Goal: Book appointment/travel/reservation

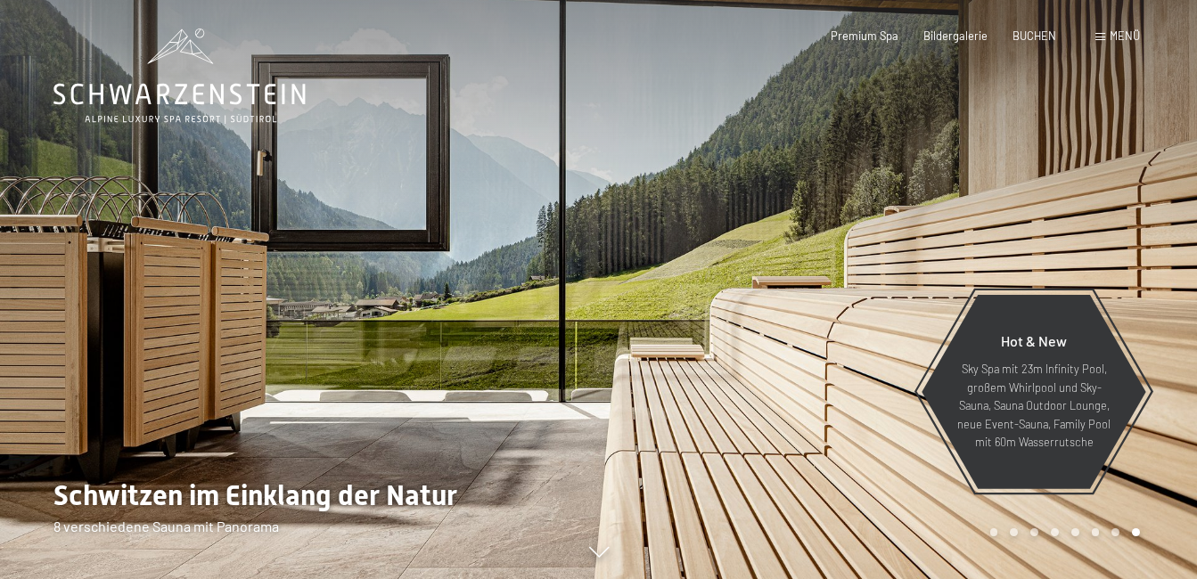
click at [1117, 32] on span "Menü" at bounding box center [1124, 36] width 30 height 14
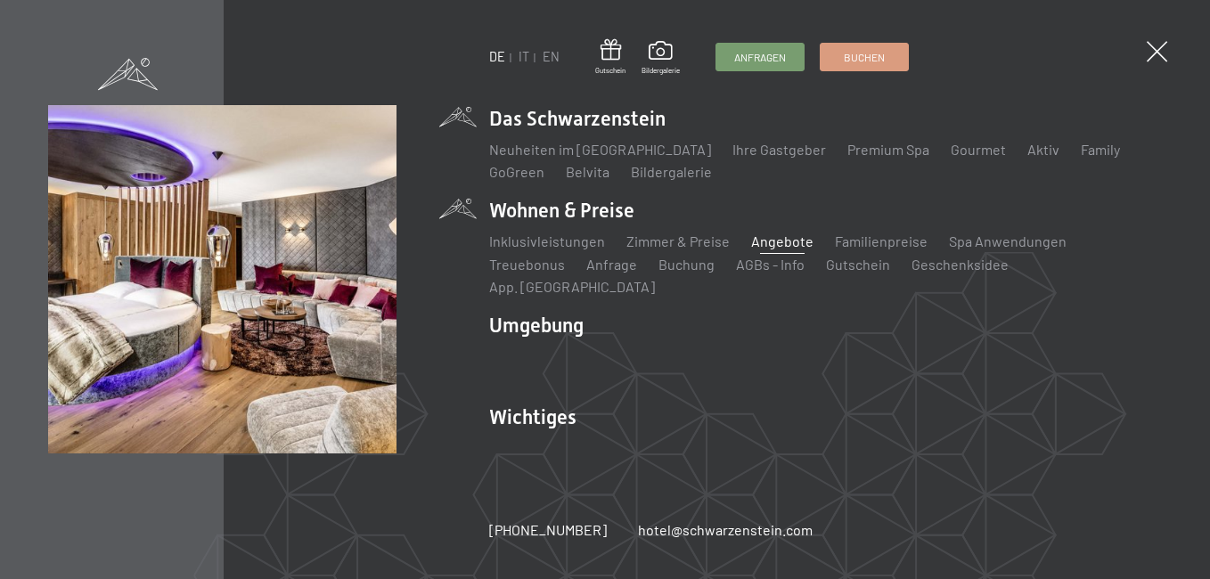
click at [765, 249] on link "Angebote" at bounding box center [782, 241] width 62 height 17
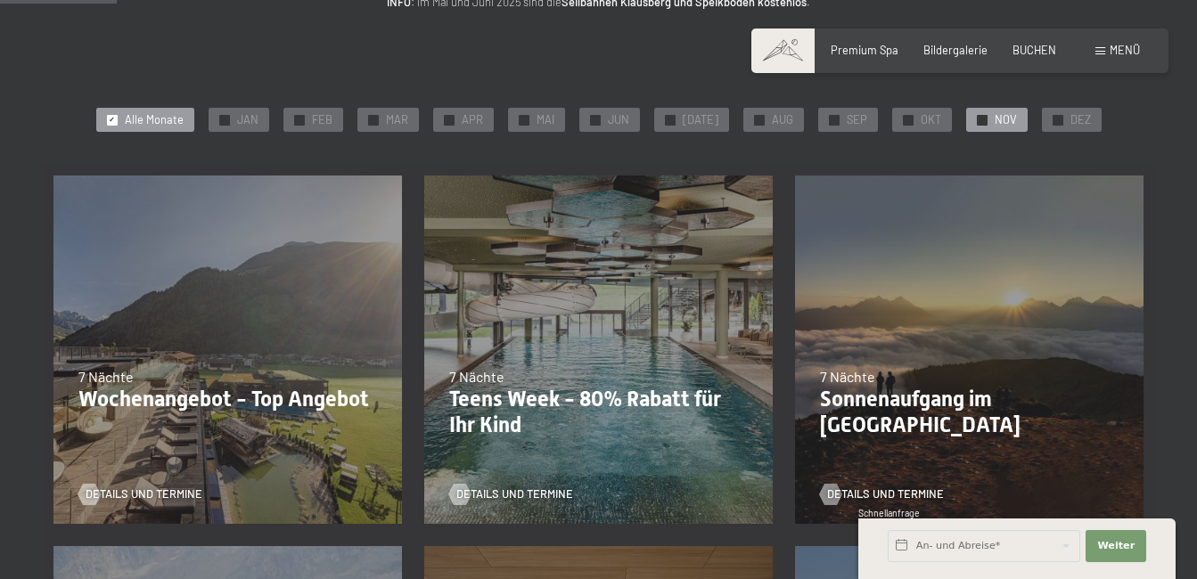
click at [994, 126] on span "NOV" at bounding box center [1005, 120] width 22 height 16
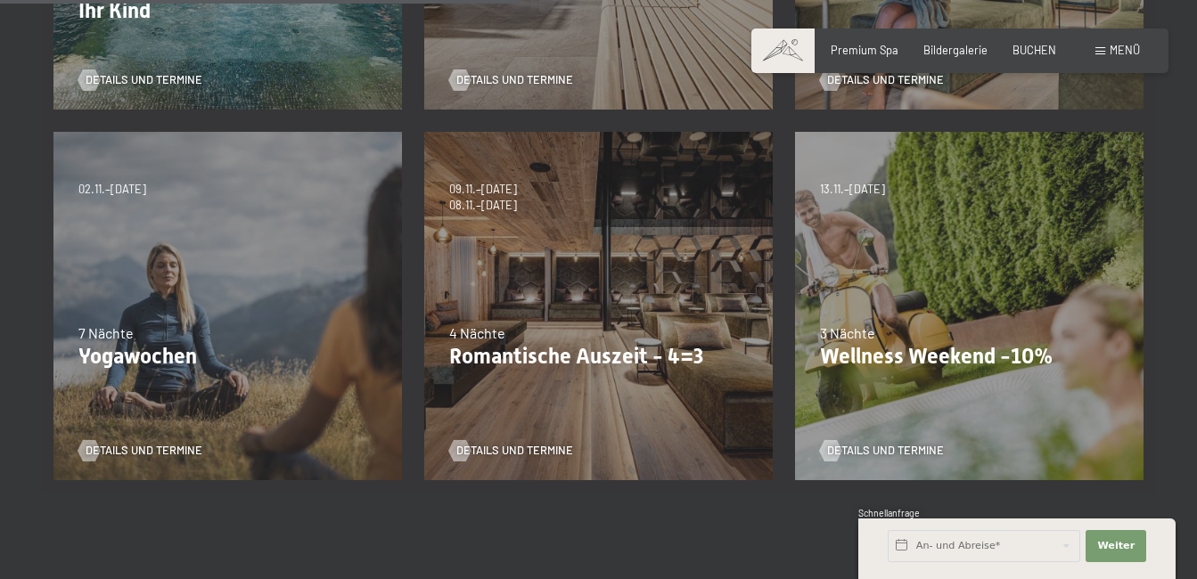
scroll to position [713, 0]
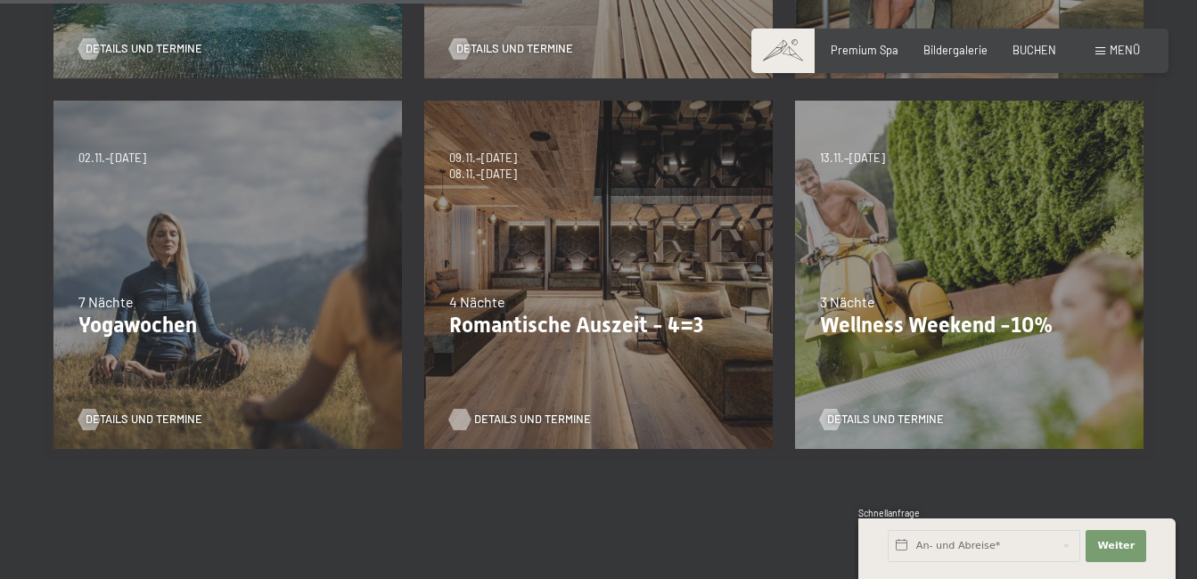
click at [476, 416] on span "Details und Termine" at bounding box center [532, 420] width 117 height 16
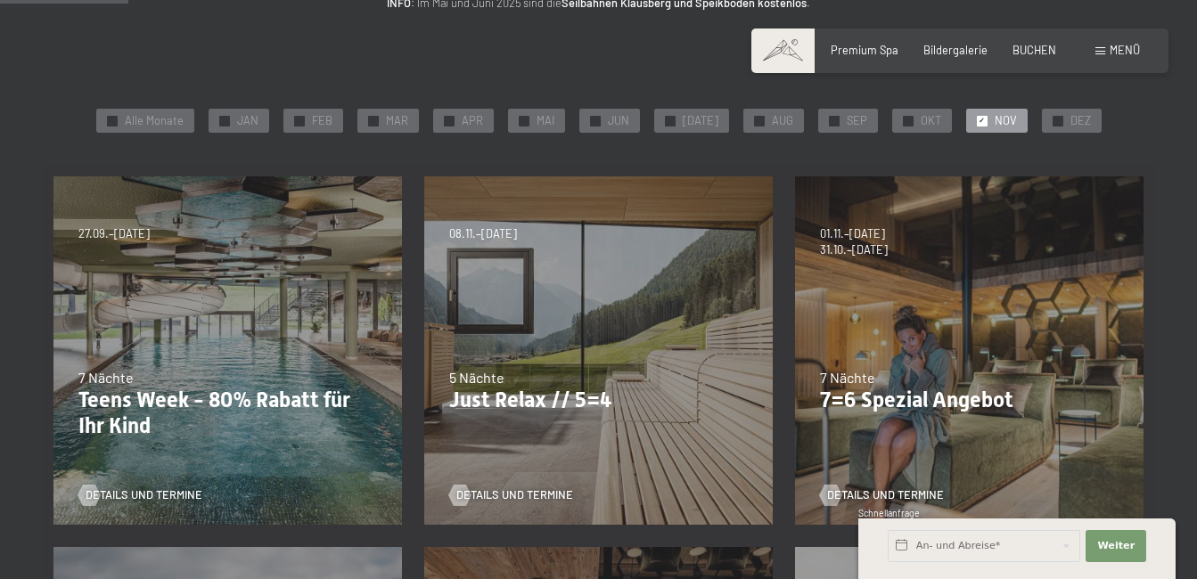
scroll to position [89, 0]
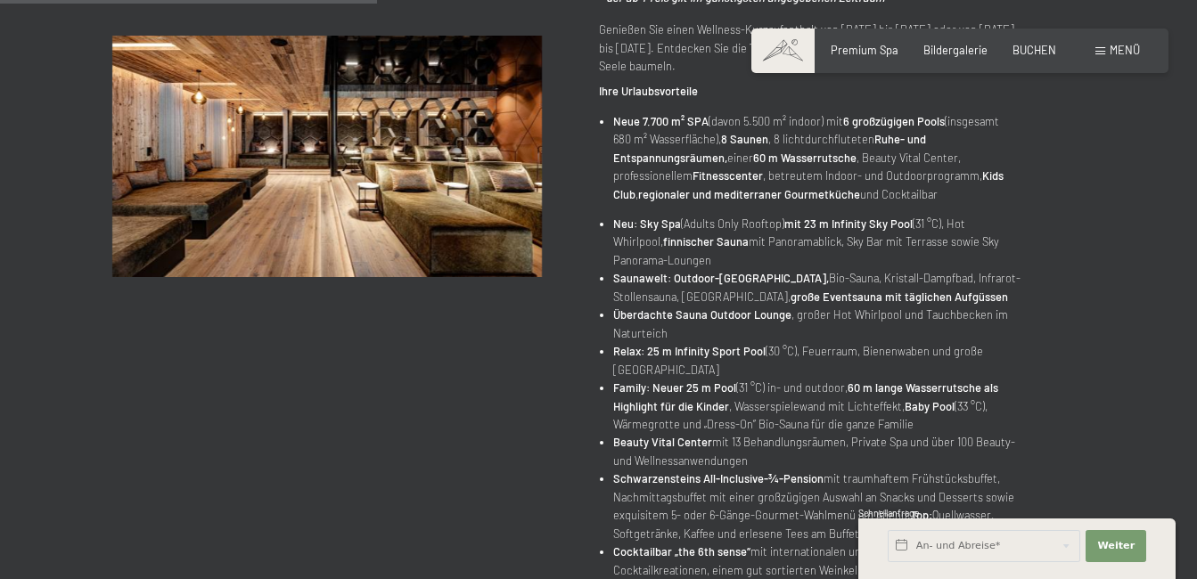
scroll to position [356, 0]
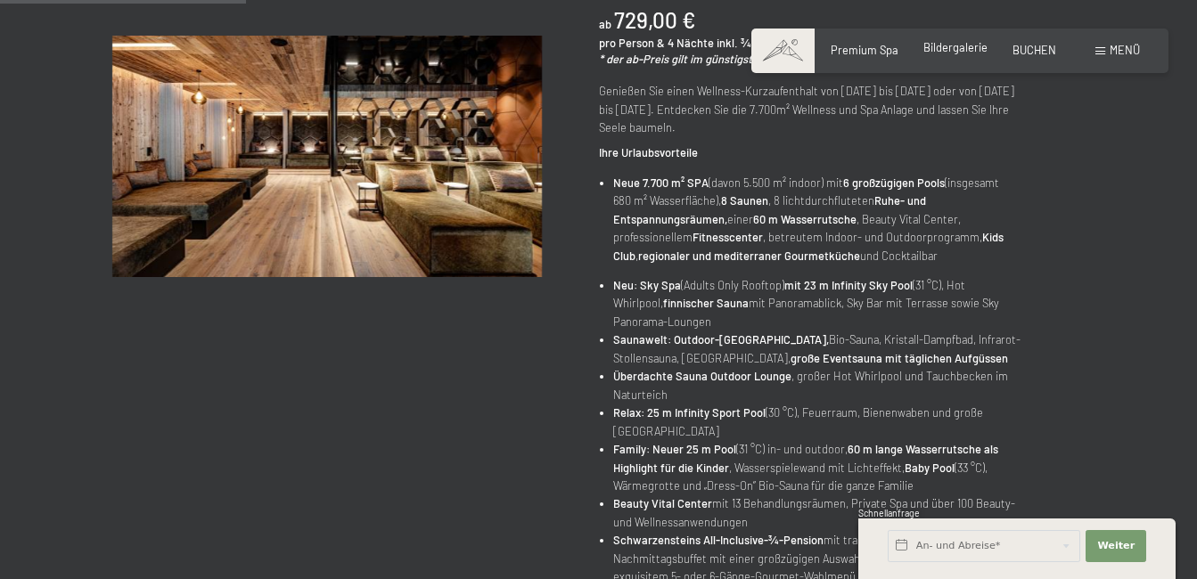
click at [948, 43] on span "Bildergalerie" at bounding box center [955, 47] width 64 height 14
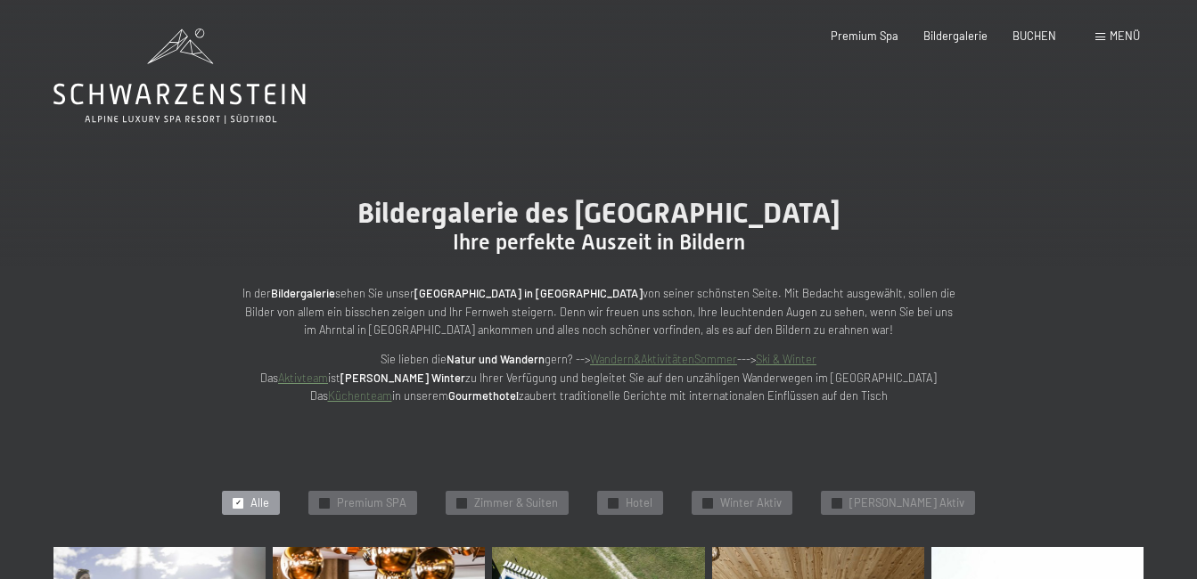
click at [1098, 43] on div "Menü" at bounding box center [1117, 37] width 45 height 16
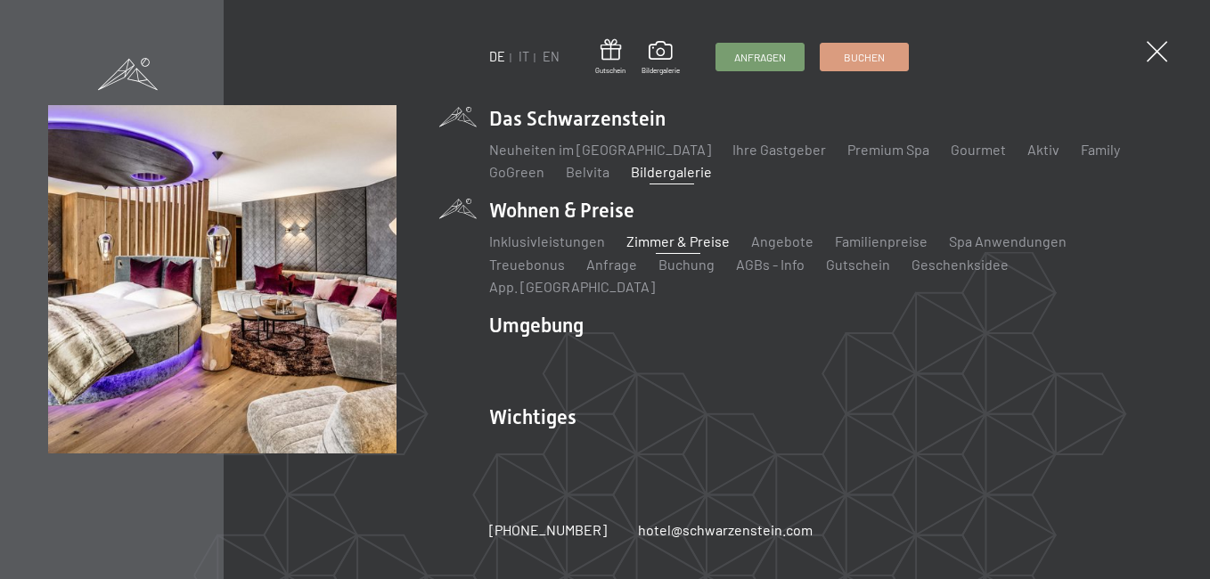
click at [651, 249] on link "Zimmer & Preise" at bounding box center [677, 241] width 103 height 17
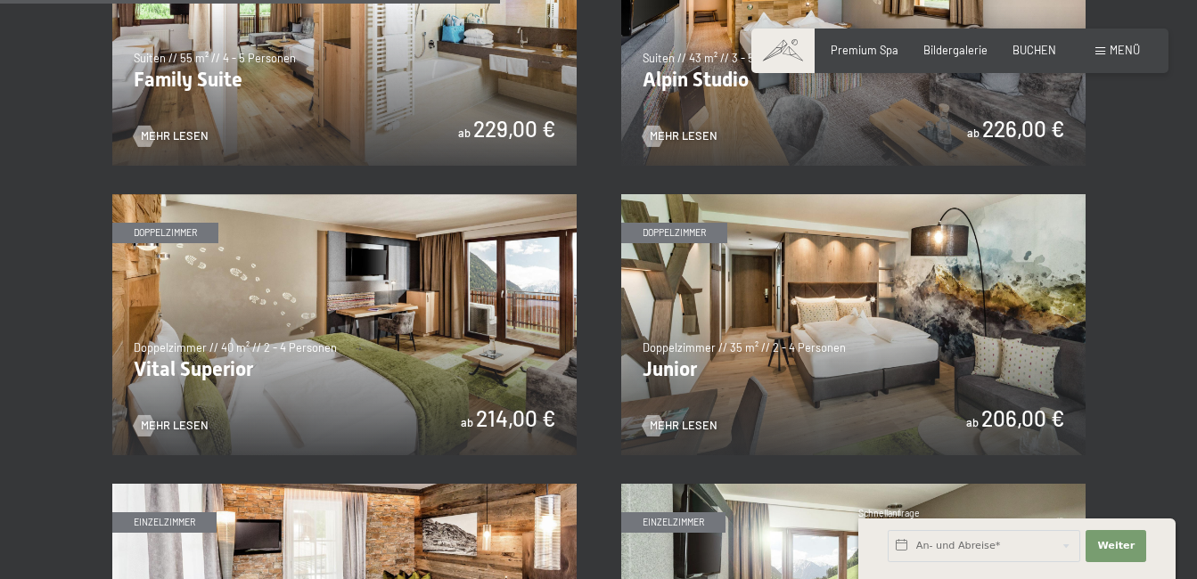
scroll to position [1893, 0]
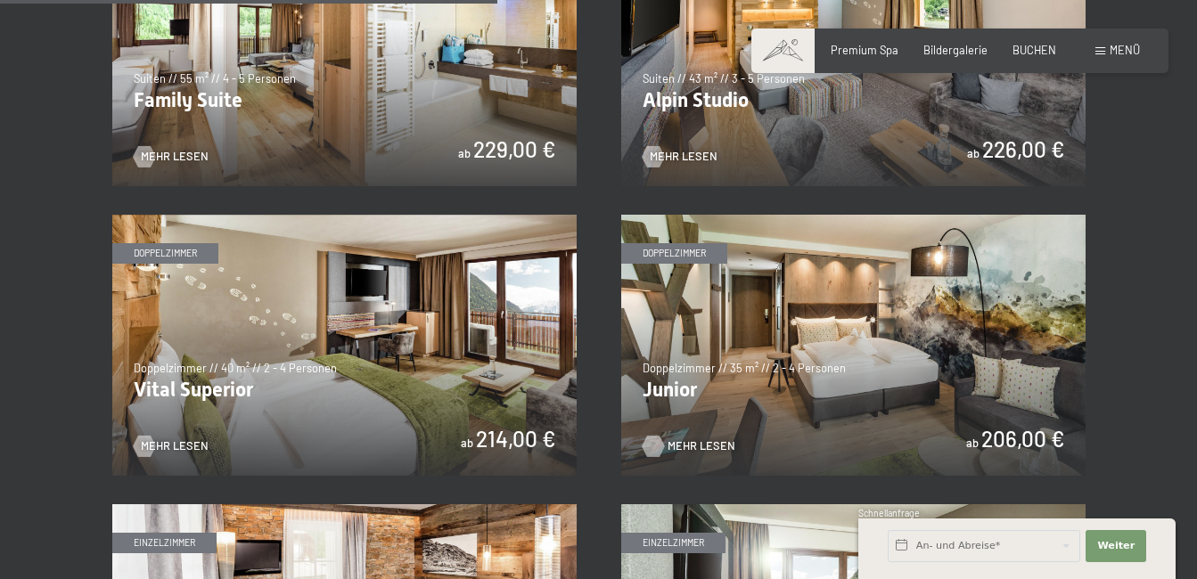
click at [676, 443] on span "Mehr Lesen" at bounding box center [701, 446] width 68 height 16
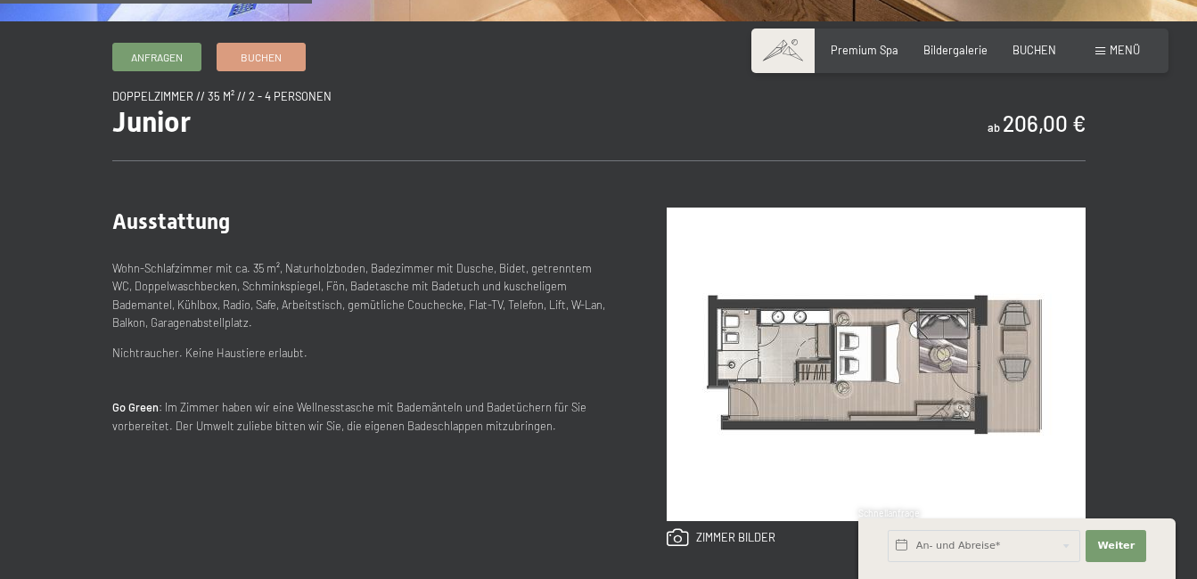
scroll to position [535, 0]
